Goal: Information Seeking & Learning: Learn about a topic

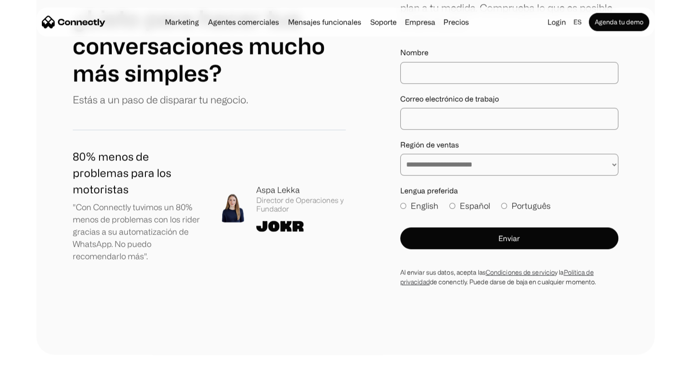
scroll to position [5320, 0]
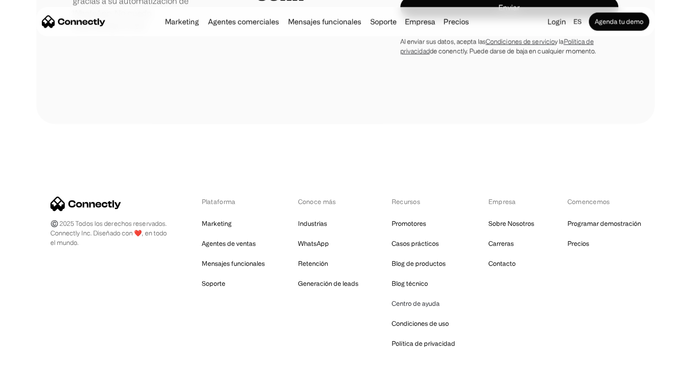
click at [427, 297] on link "Centro de ayuda" at bounding box center [415, 303] width 48 height 13
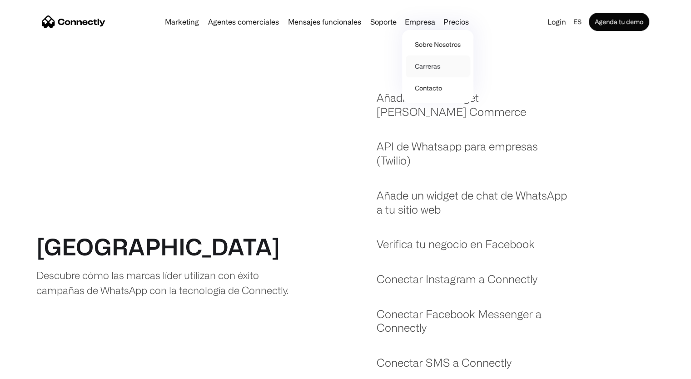
click at [444, 68] on link "Carreras" at bounding box center [437, 66] width 64 height 22
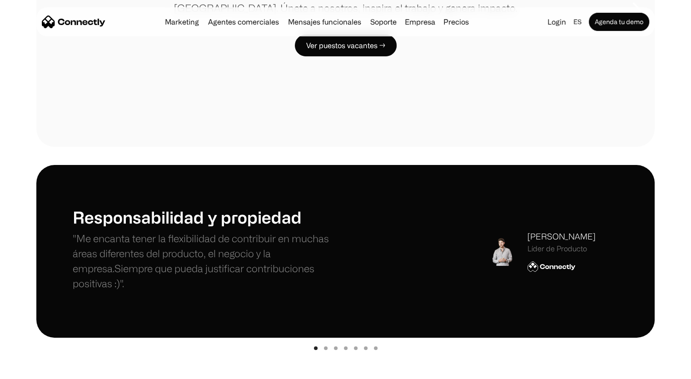
scroll to position [182, 0]
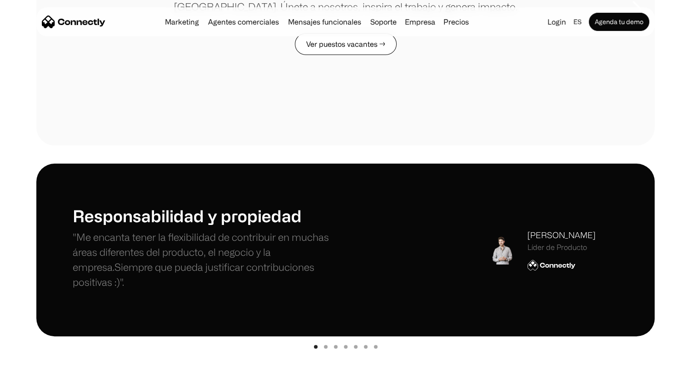
click at [385, 46] on link "Ver puestos vacantes →" at bounding box center [346, 44] width 102 height 22
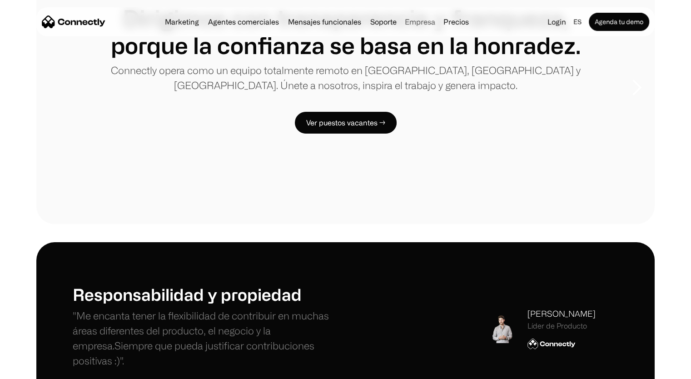
scroll to position [91, 0]
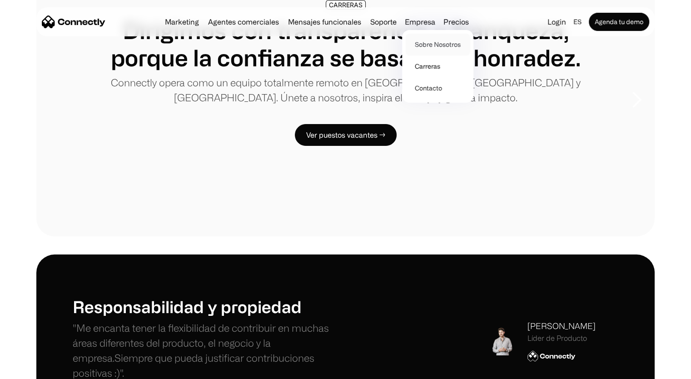
click at [428, 44] on link "Sobre Nosotros" at bounding box center [437, 45] width 64 height 22
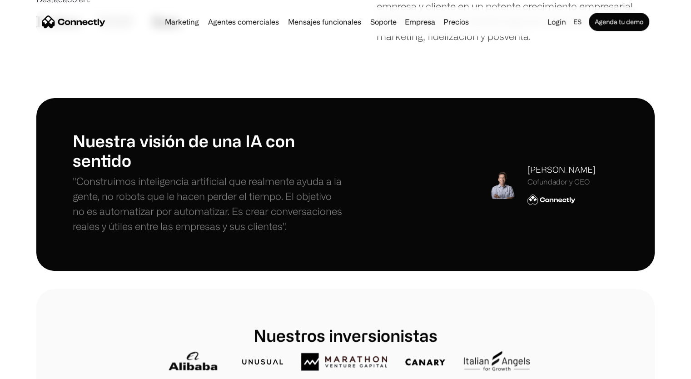
scroll to position [227, 0]
